Goal: Information Seeking & Learning: Learn about a topic

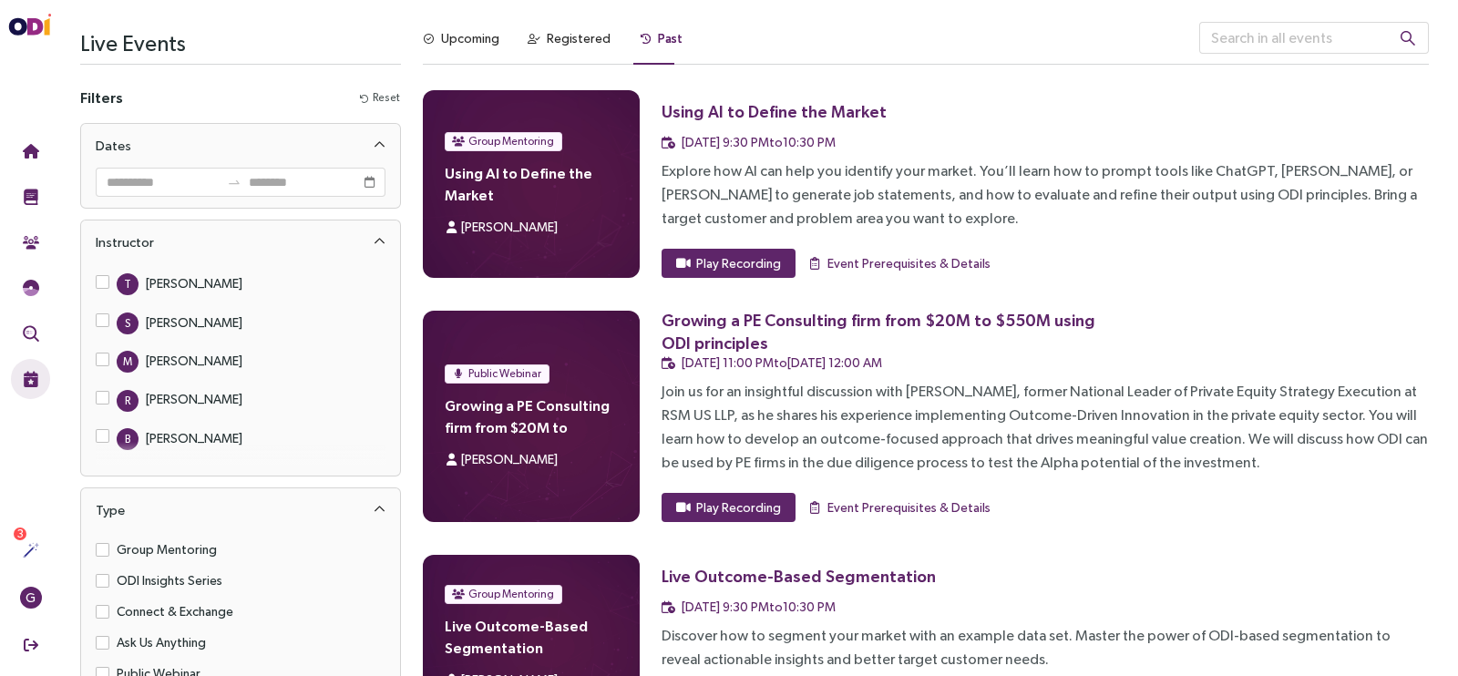
scroll to position [7526, 0]
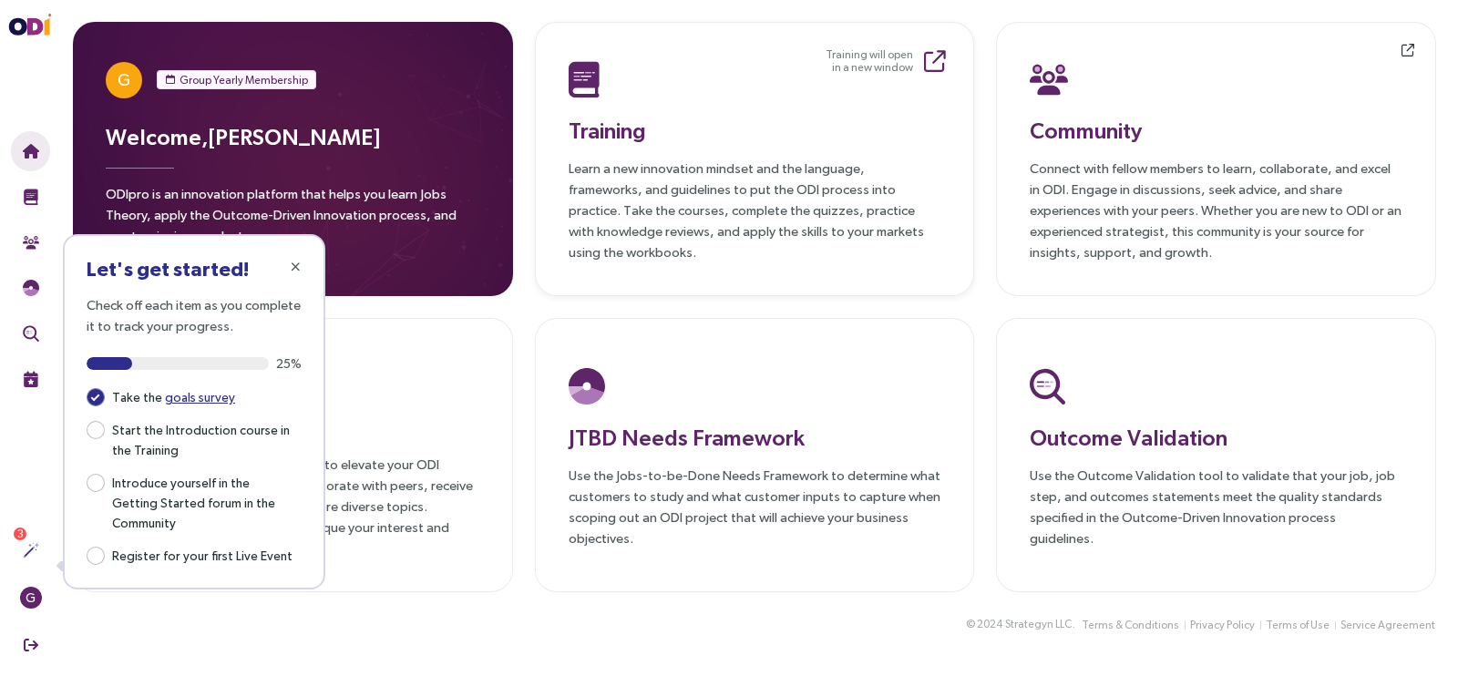
click at [902, 62] on small "Training will open in a new window" at bounding box center [868, 61] width 87 height 26
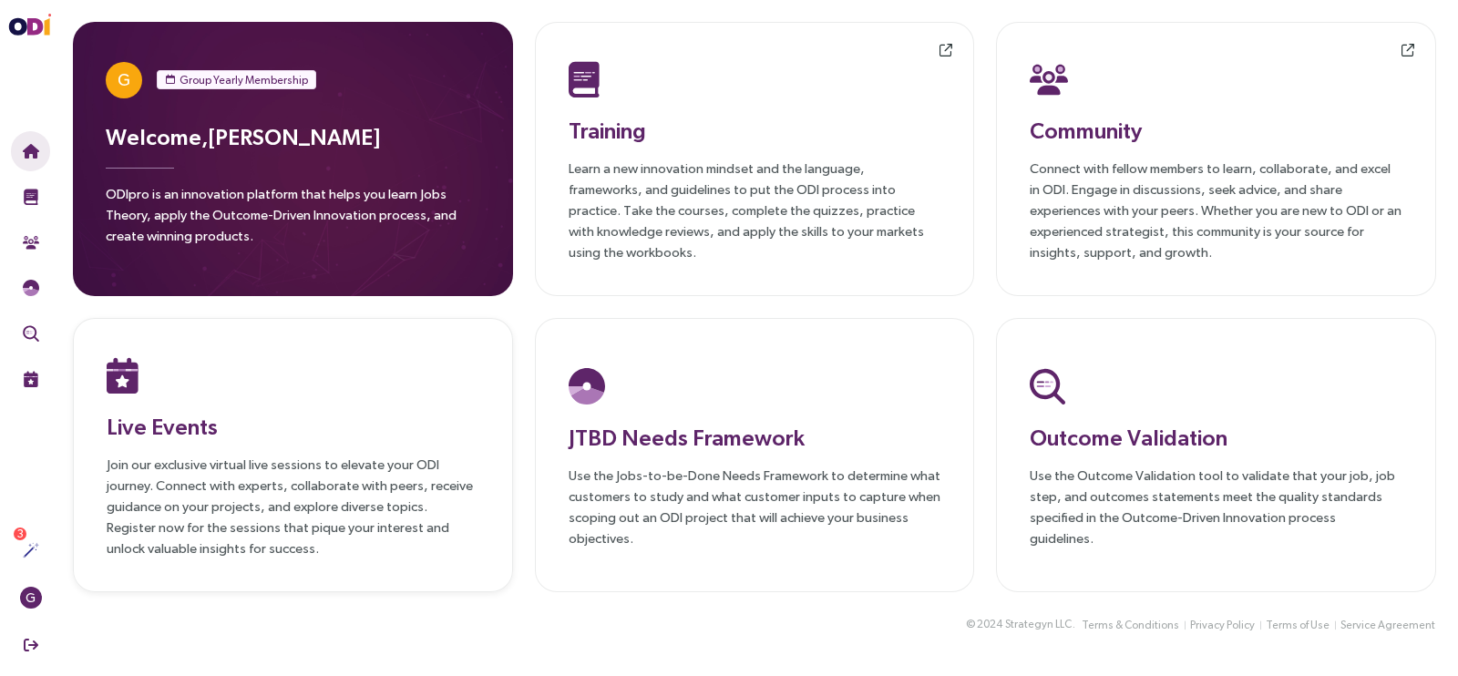
click at [261, 410] on h3 "Live Events" at bounding box center [293, 426] width 373 height 33
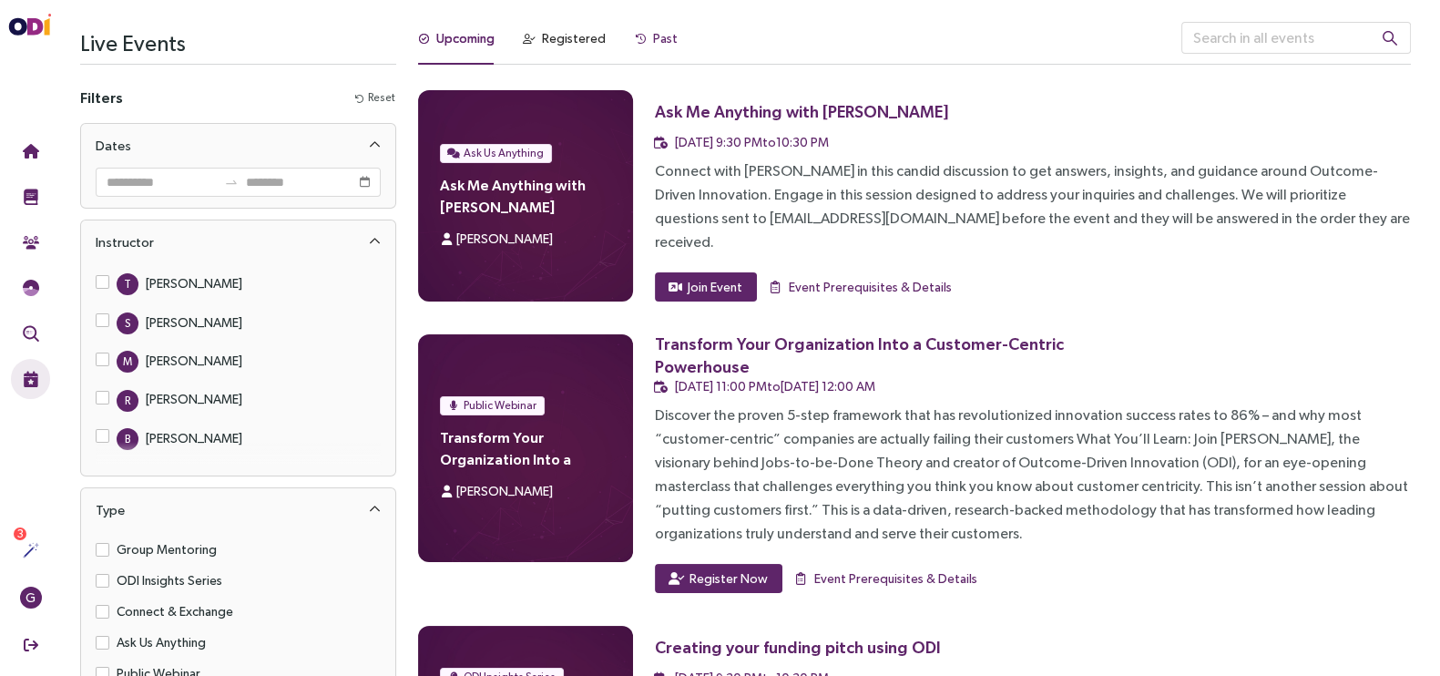
click at [663, 42] on div "Past" at bounding box center [665, 38] width 25 height 20
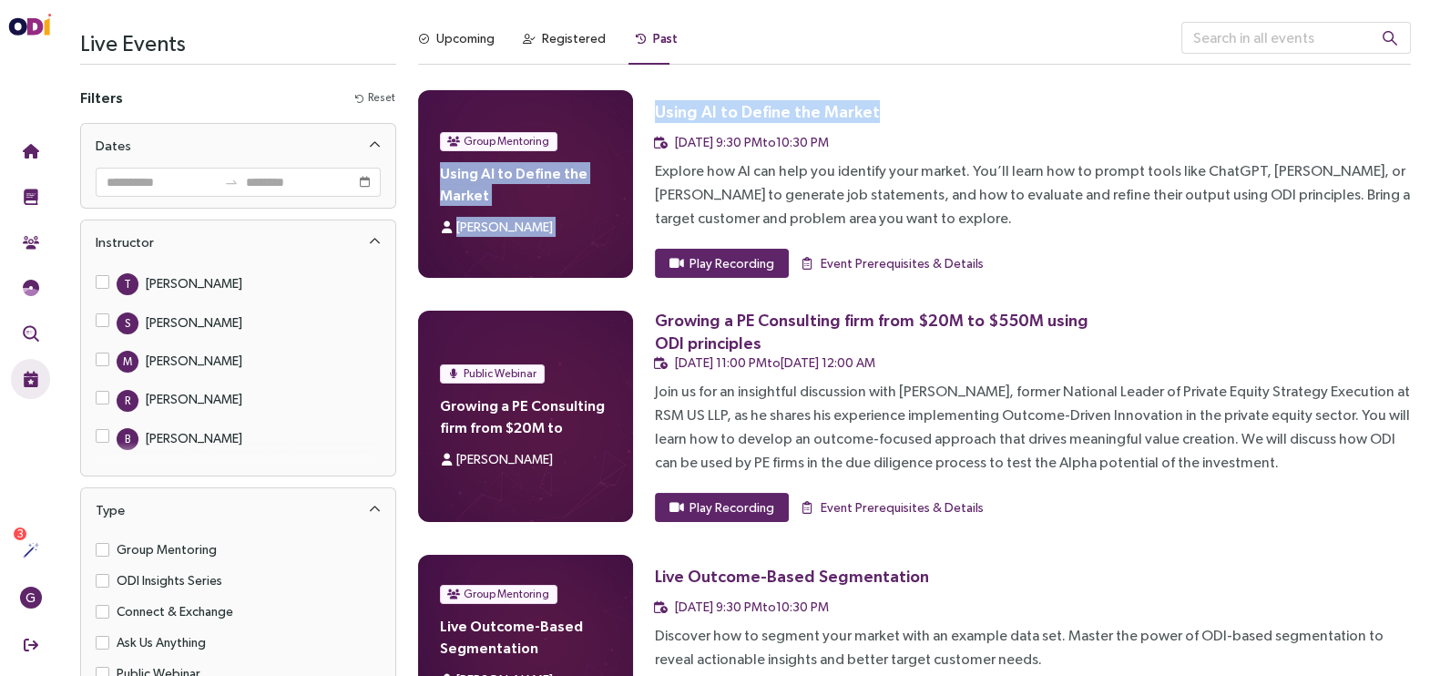
drag, startPoint x: 893, startPoint y: 109, endPoint x: 635, endPoint y: 101, distance: 258.0
click at [635, 101] on div "Group Mentoring Using AI to Define the Market [PERSON_NAME] Using AI to Define …" at bounding box center [914, 184] width 993 height 188
click at [925, 120] on h3 "Using AI to Define the Market" at bounding box center [882, 111] width 454 height 42
drag, startPoint x: 882, startPoint y: 114, endPoint x: 653, endPoint y: 116, distance: 228.7
click at [653, 116] on div "Group Mentoring Using AI to Define the Market [PERSON_NAME] Using AI to Define …" at bounding box center [914, 184] width 993 height 188
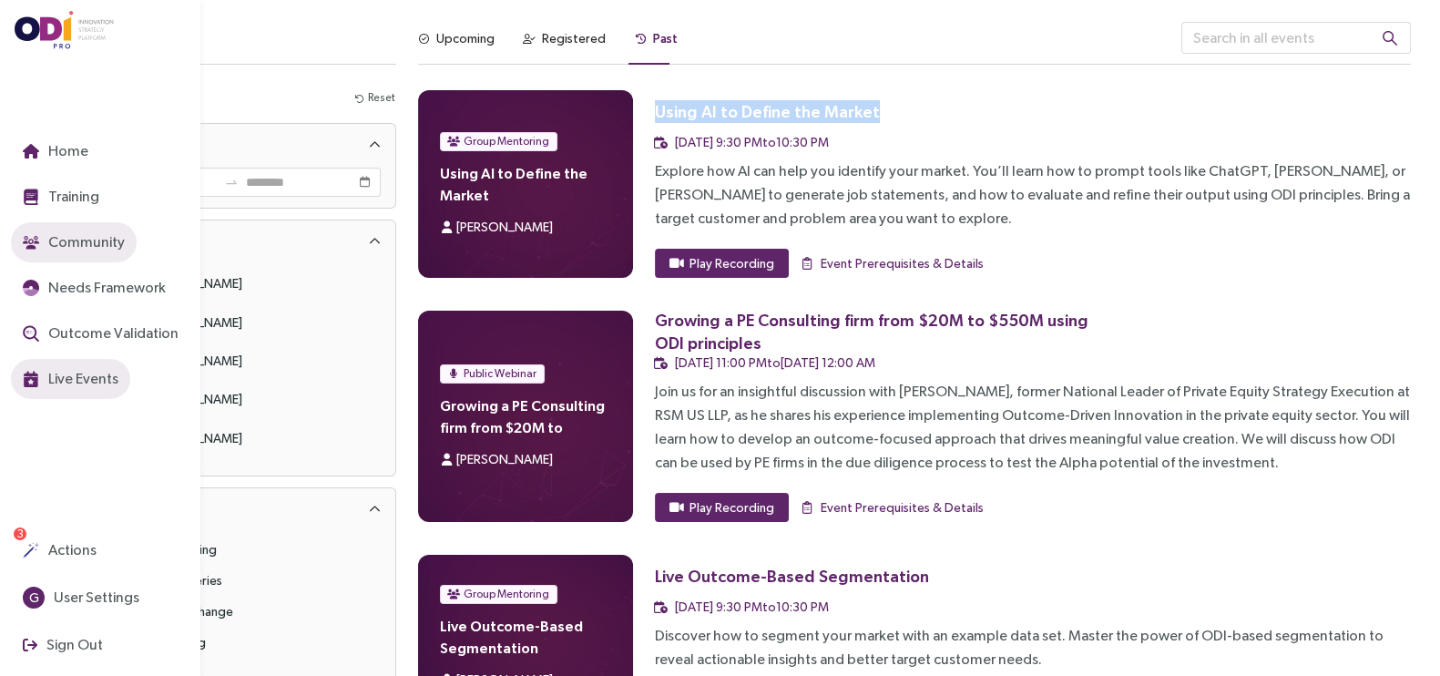
click at [73, 241] on span "Community" at bounding box center [85, 242] width 80 height 23
